Goal: Information Seeking & Learning: Learn about a topic

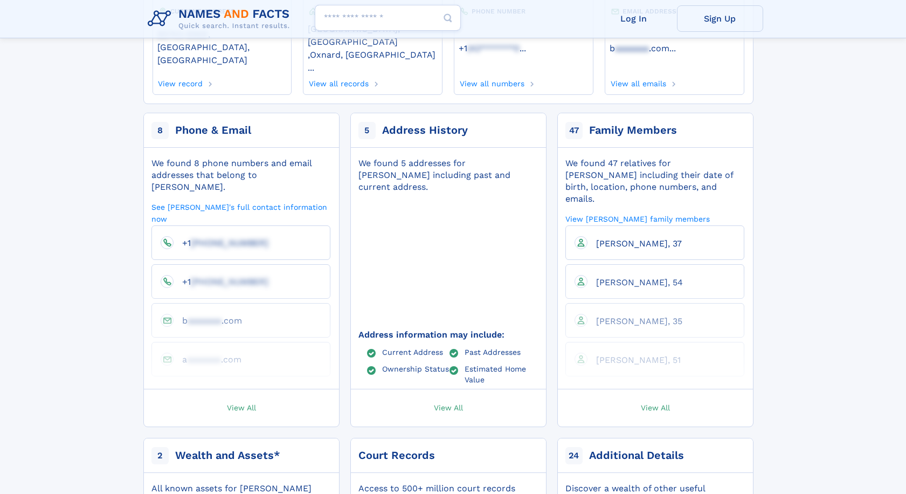
scroll to position [216, 0]
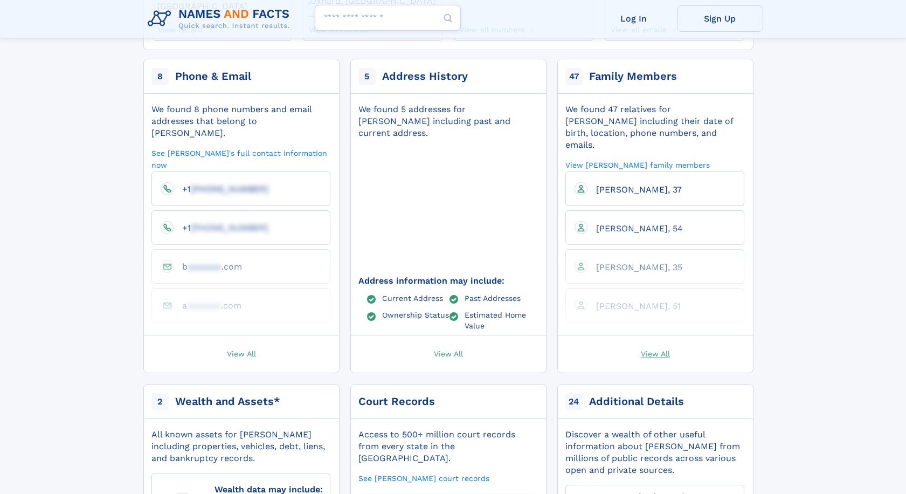
click at [650, 348] on span "View All" at bounding box center [655, 353] width 29 height 10
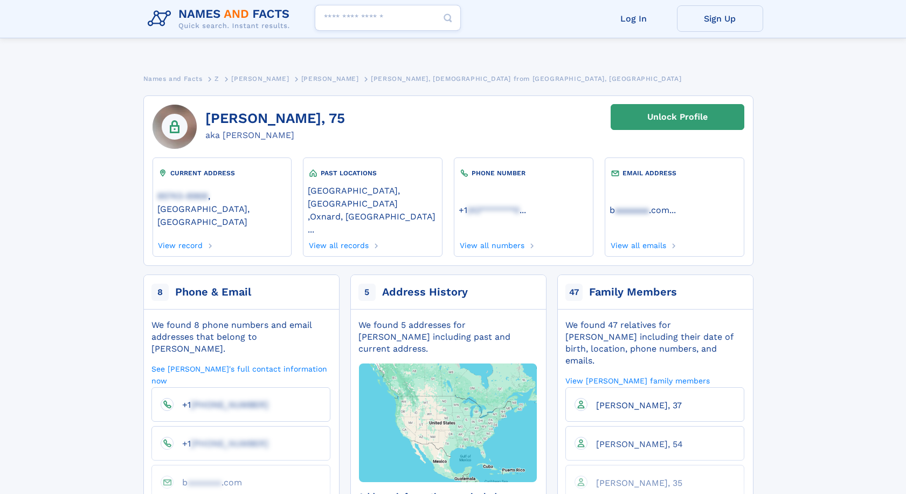
scroll to position [216, 0]
